Goal: Transaction & Acquisition: Purchase product/service

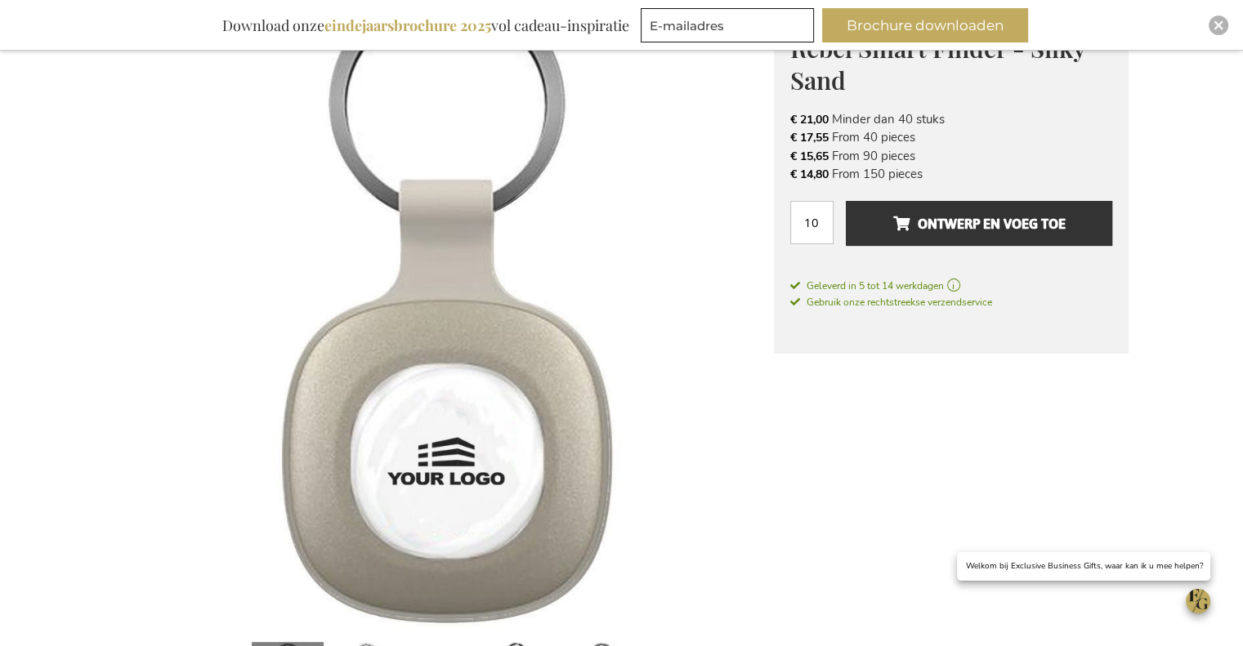
scroll to position [214, 0]
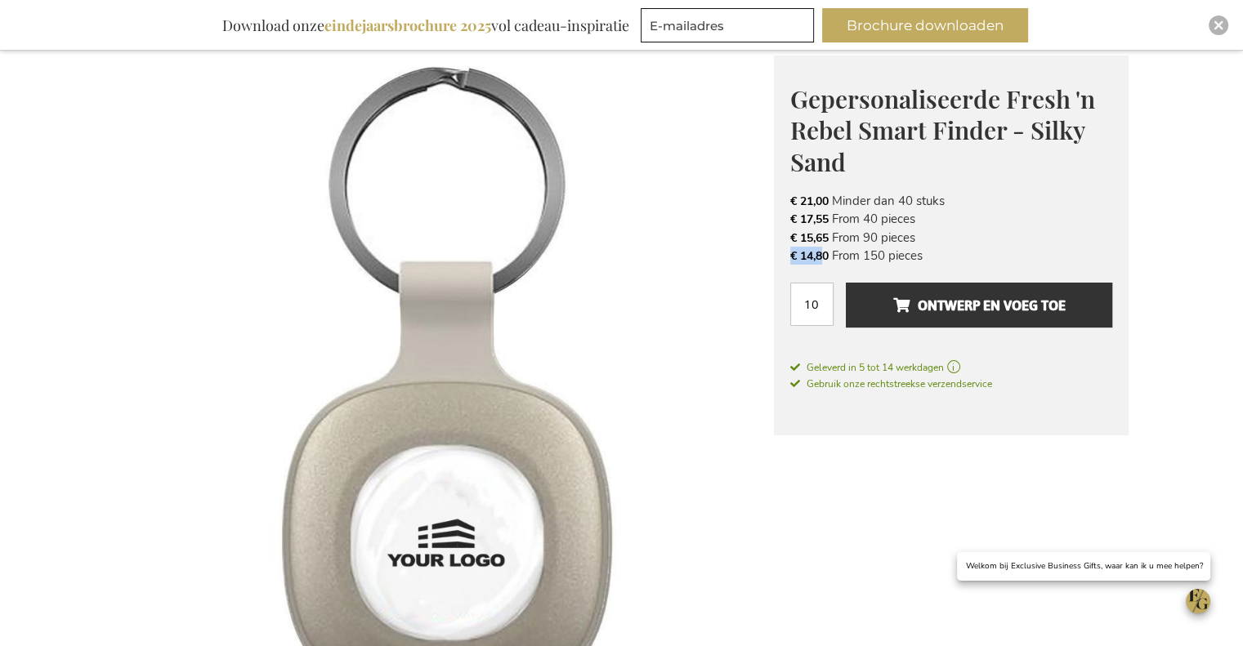
drag, startPoint x: 825, startPoint y: 261, endPoint x: 788, endPoint y: 261, distance: 37.6
click at [788, 261] on div "Gepersonaliseerde Fresh 'n Rebel Smart Finder - Silky Sand € 21,00 Excl. VAT € …" at bounding box center [951, 246] width 355 height 381
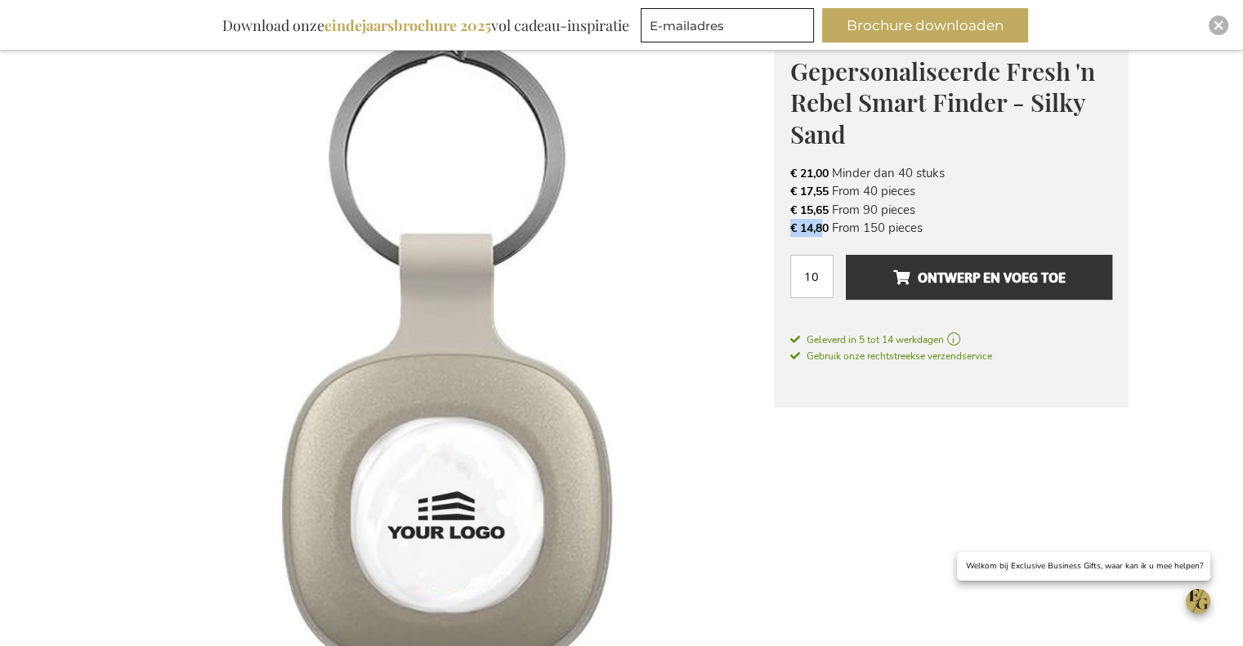
scroll to position [296, 0]
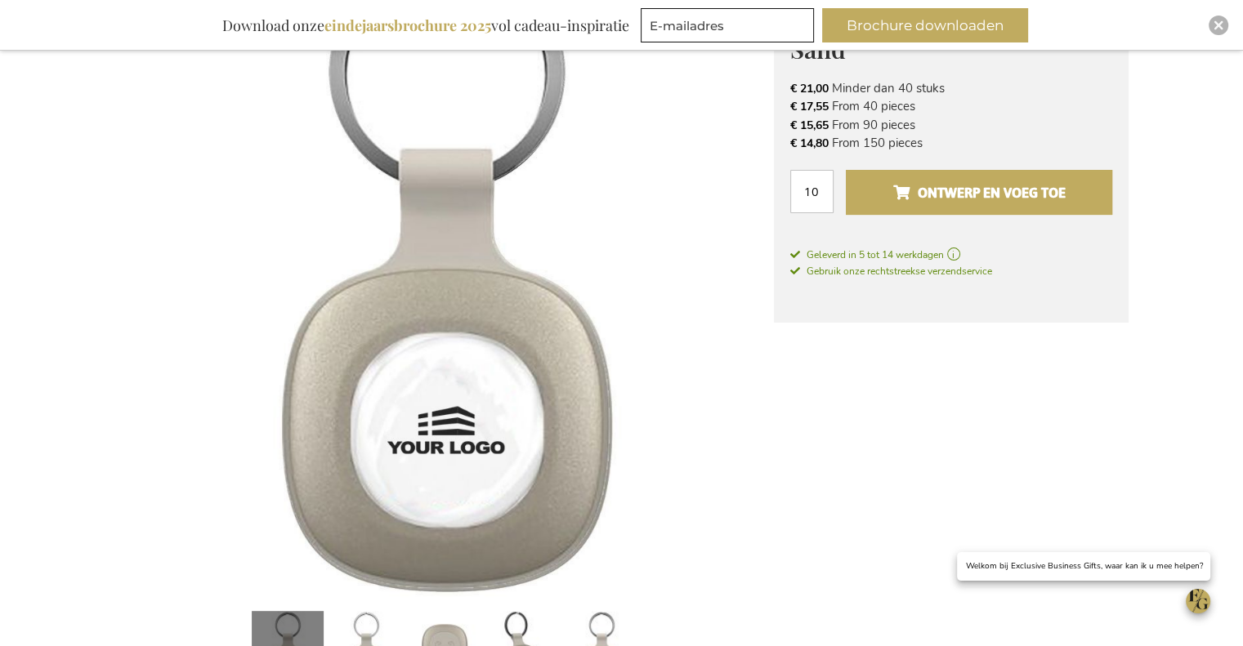
scroll to position [327, 0]
